Goal: Find specific page/section: Find specific page/section

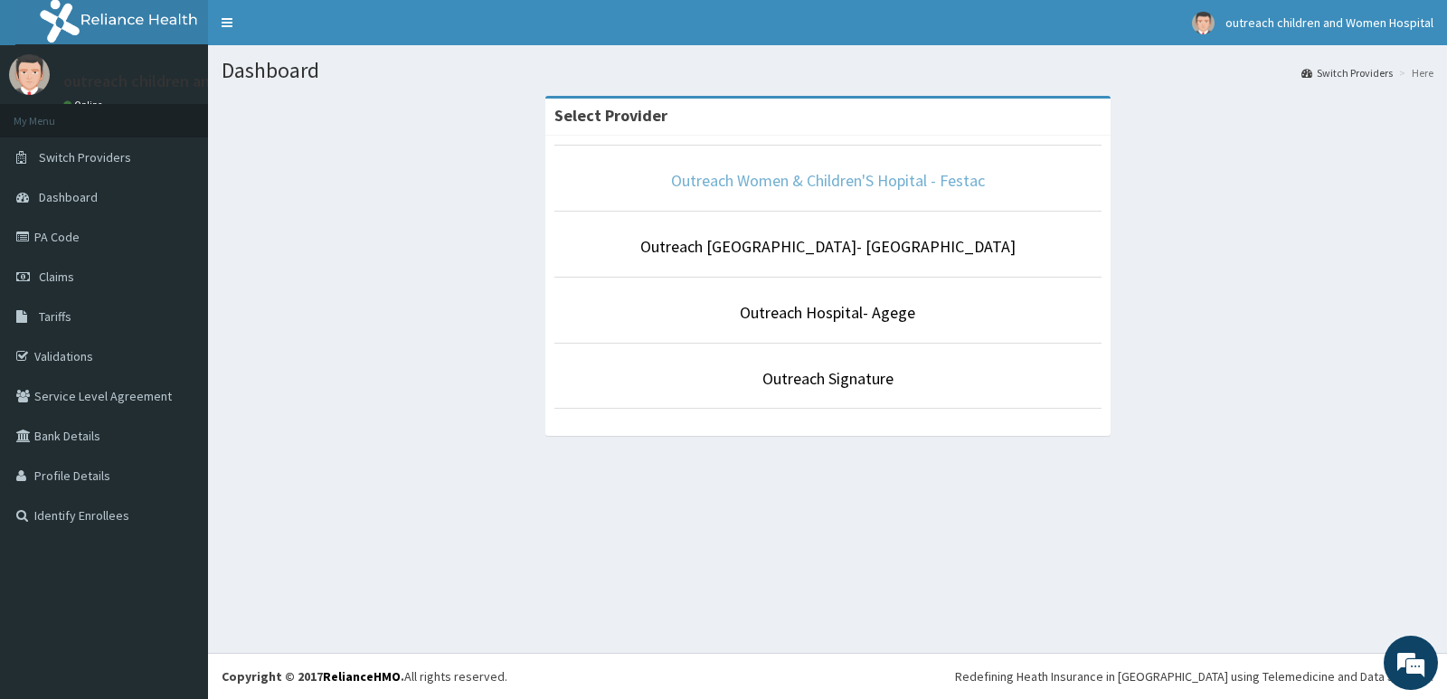
click at [909, 182] on link "Outreach Women & Children'S Hopital - Festac" at bounding box center [828, 180] width 314 height 21
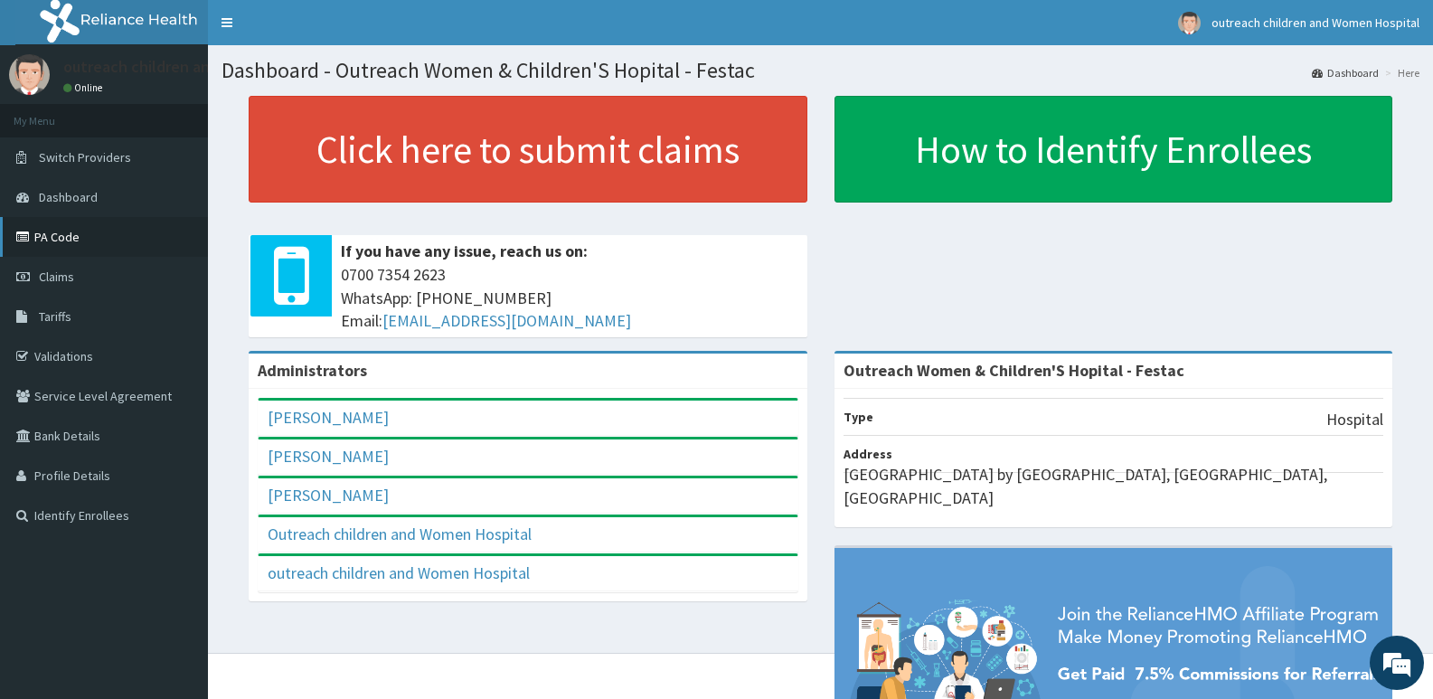
click at [84, 239] on link "PA Code" at bounding box center [104, 237] width 208 height 40
